Goal: Navigation & Orientation: Find specific page/section

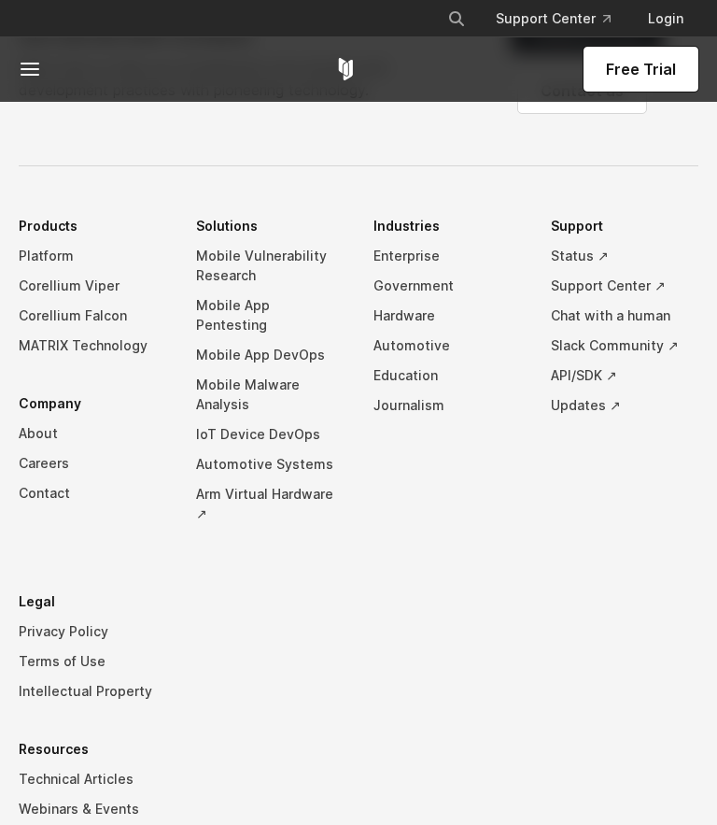
scroll to position [5232, 0]
click at [27, 270] on link "Platform" at bounding box center [93, 255] width 148 height 30
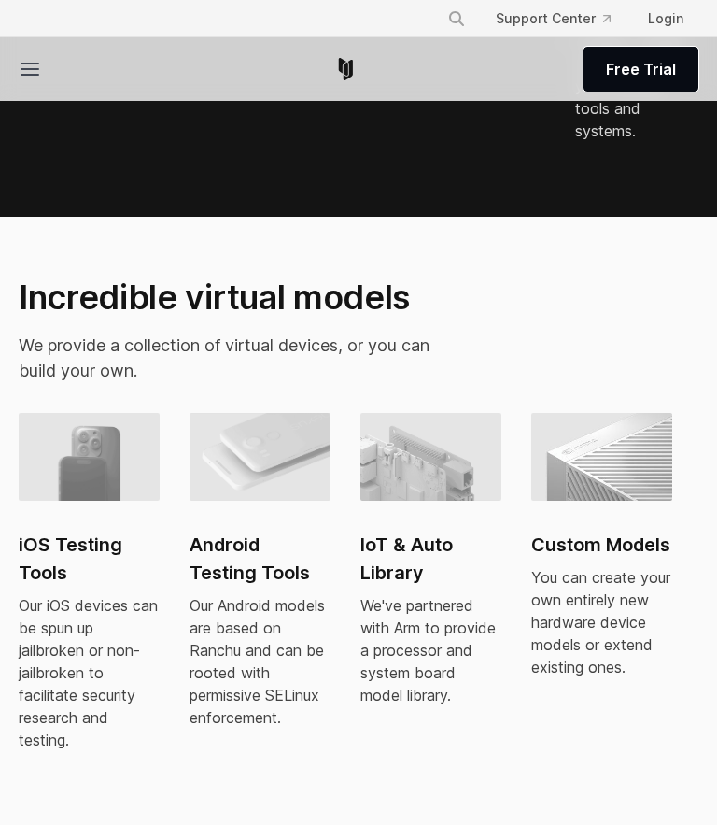
scroll to position [1555, 0]
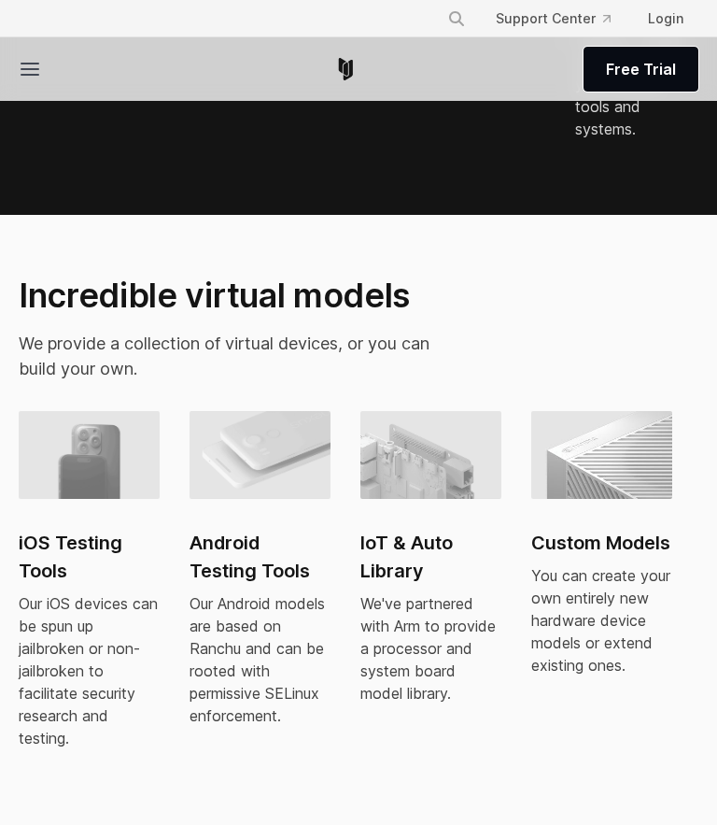
click at [63, 499] on img at bounding box center [89, 455] width 141 height 88
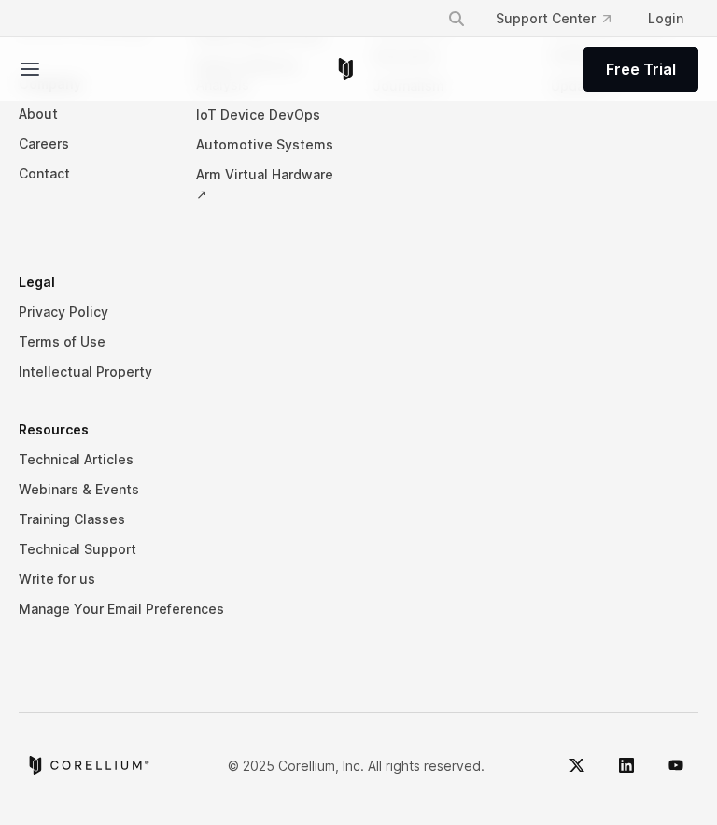
scroll to position [10218, 0]
click at [27, 474] on link "Technical Articles" at bounding box center [359, 460] width 680 height 30
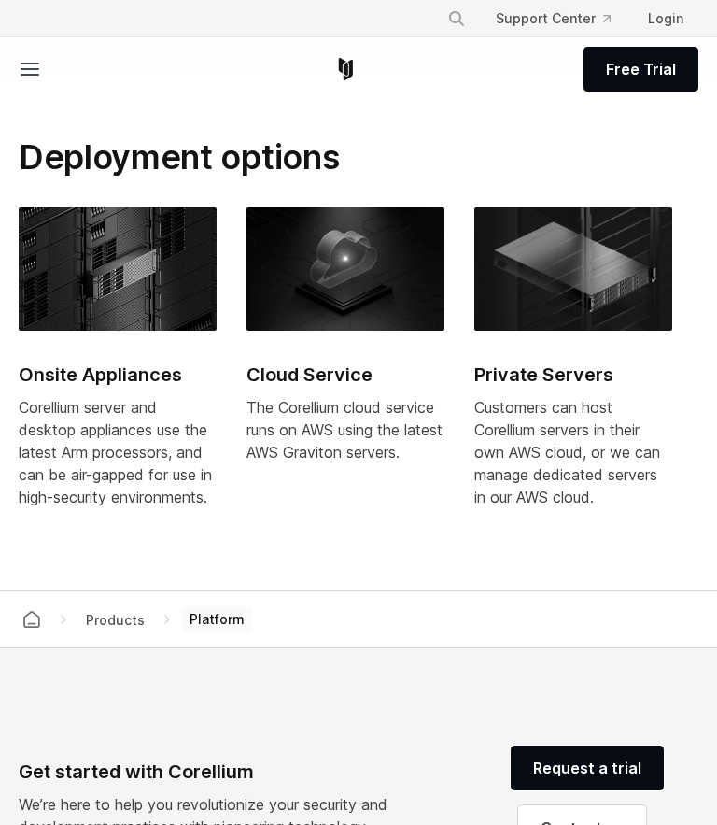
scroll to position [7717, 0]
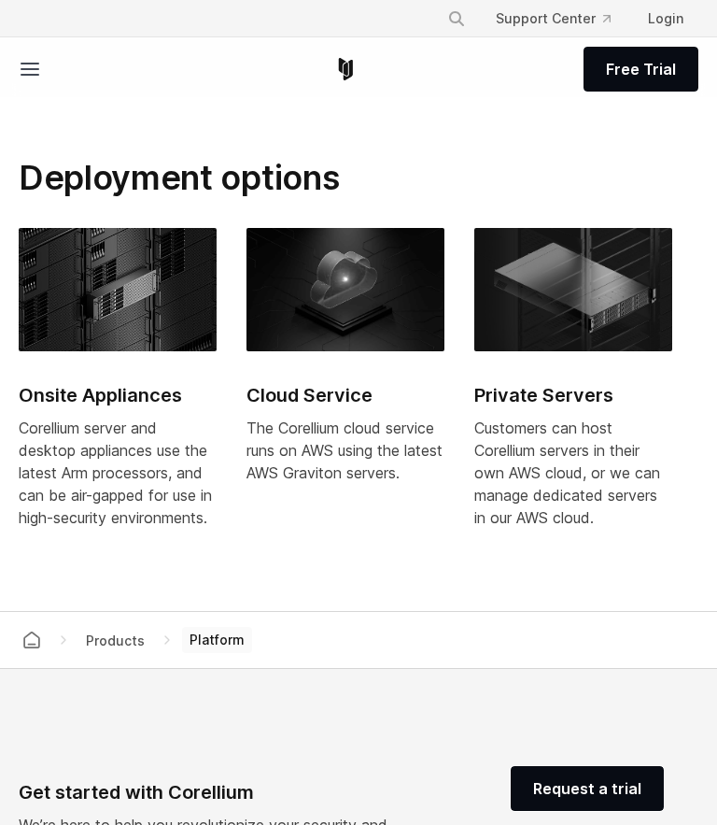
click at [536, 18] on link "Support Center" at bounding box center [553, 19] width 145 height 34
